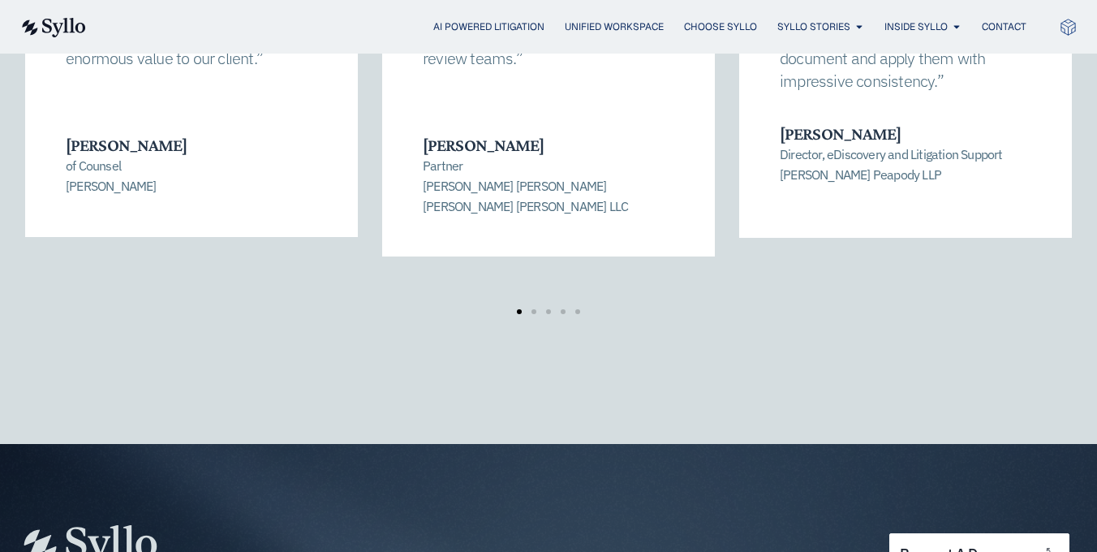
scroll to position [2635, 0]
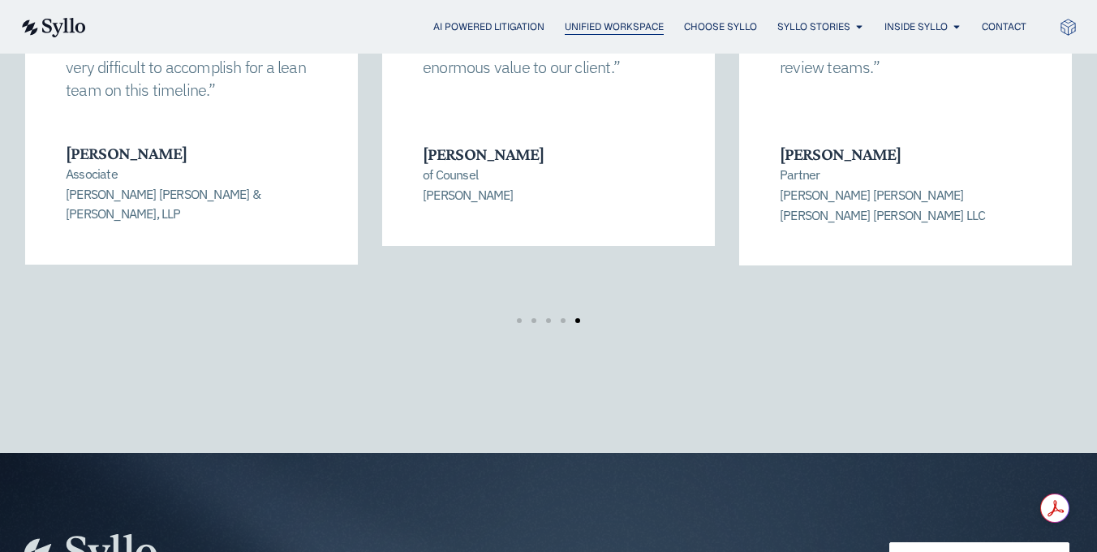
click at [596, 26] on span "Unified Workspace" at bounding box center [614, 26] width 99 height 15
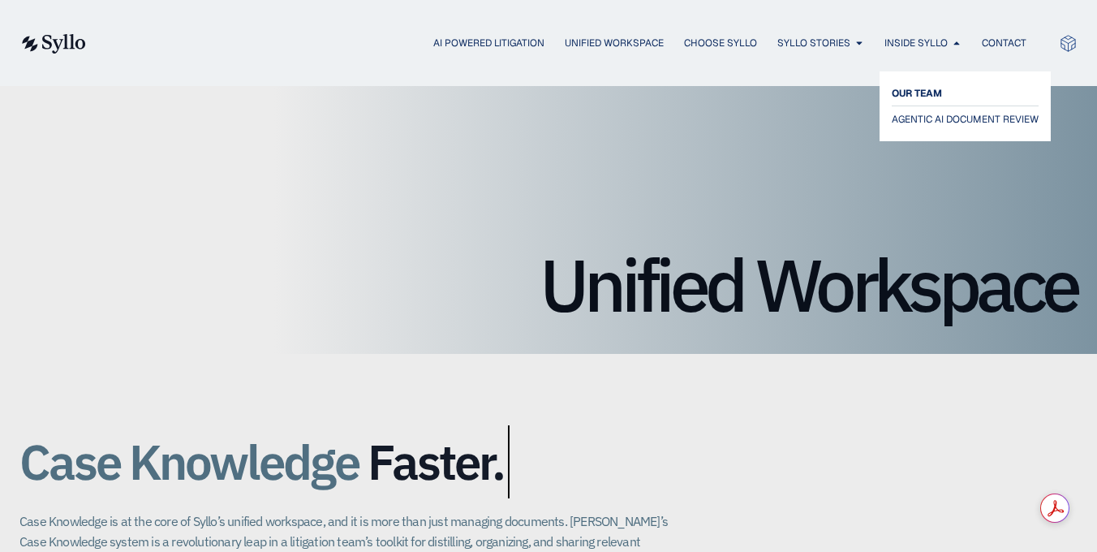
click at [906, 99] on span "OUR TEAM" at bounding box center [917, 93] width 50 height 19
